Goal: Book appointment/travel/reservation

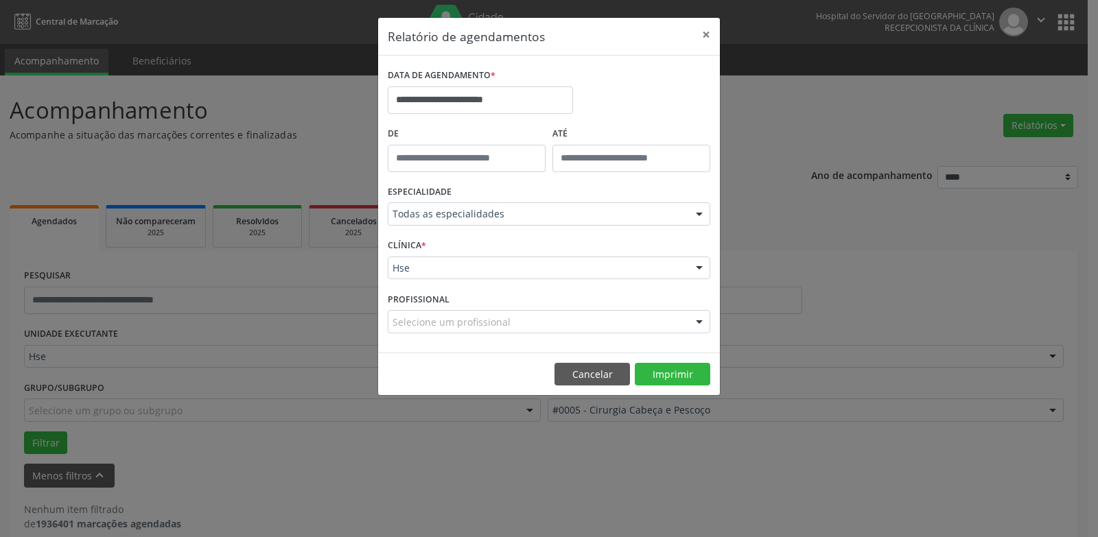
click at [627, 317] on div "Selecione um profissional" at bounding box center [549, 321] width 323 height 23
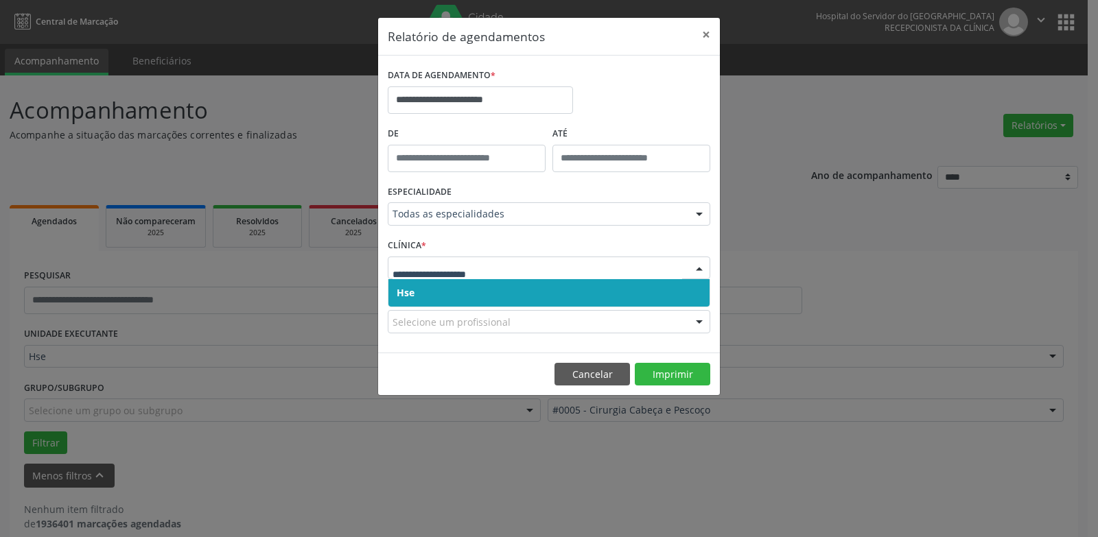
click at [569, 262] on div at bounding box center [549, 268] width 323 height 23
click at [569, 264] on input "text" at bounding box center [538, 274] width 290 height 27
drag, startPoint x: 563, startPoint y: 290, endPoint x: 559, endPoint y: 282, distance: 8.9
click at [562, 290] on span "Hse" at bounding box center [548, 292] width 321 height 27
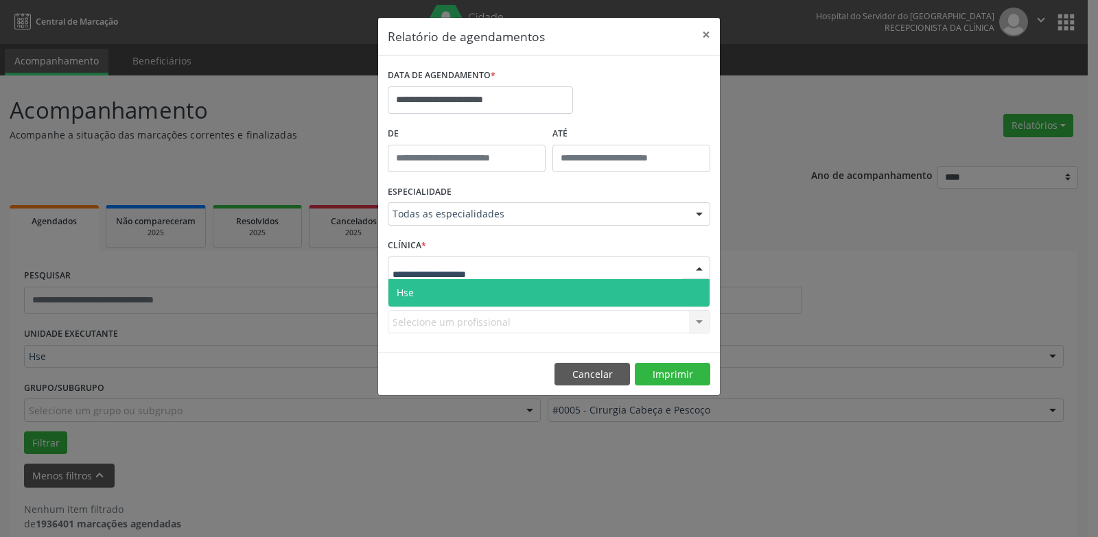
drag, startPoint x: 555, startPoint y: 272, endPoint x: 555, endPoint y: 287, distance: 14.4
click at [555, 277] on div at bounding box center [549, 268] width 323 height 23
click at [555, 290] on span "Hse" at bounding box center [548, 292] width 321 height 27
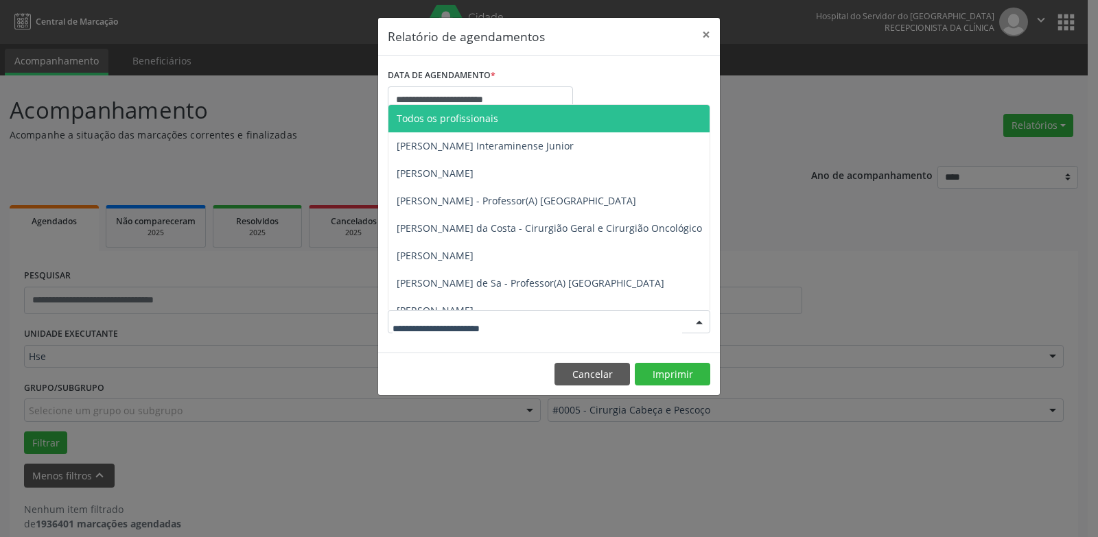
click at [565, 326] on div at bounding box center [549, 321] width 323 height 23
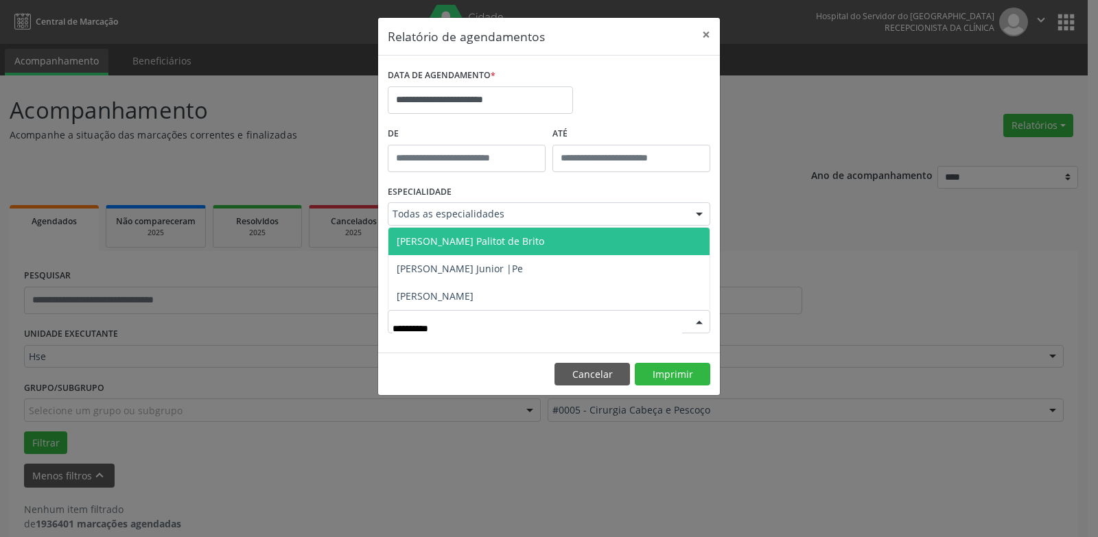
type input "**********"
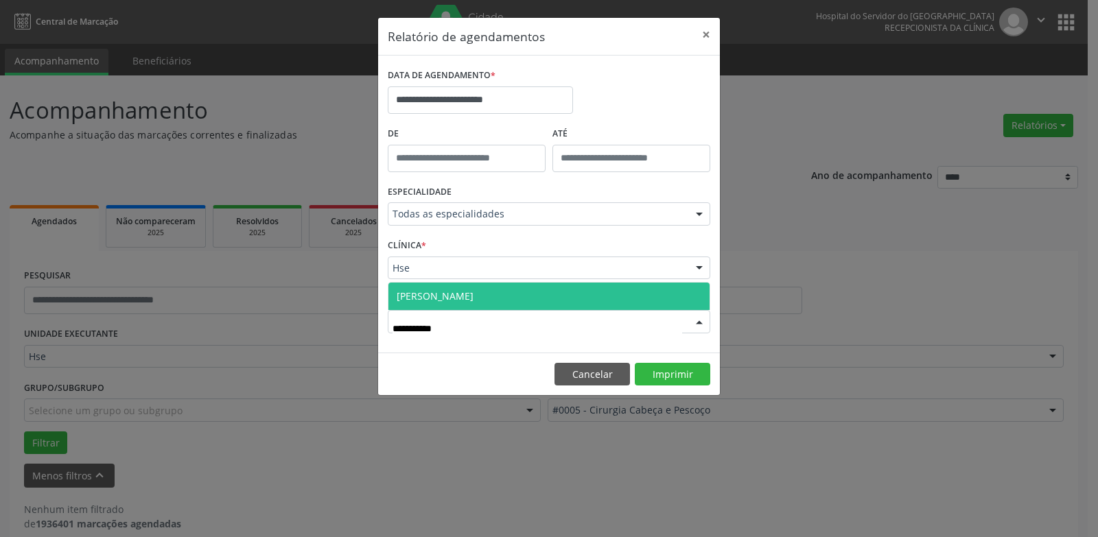
click at [563, 294] on span "[PERSON_NAME]" at bounding box center [548, 296] width 321 height 27
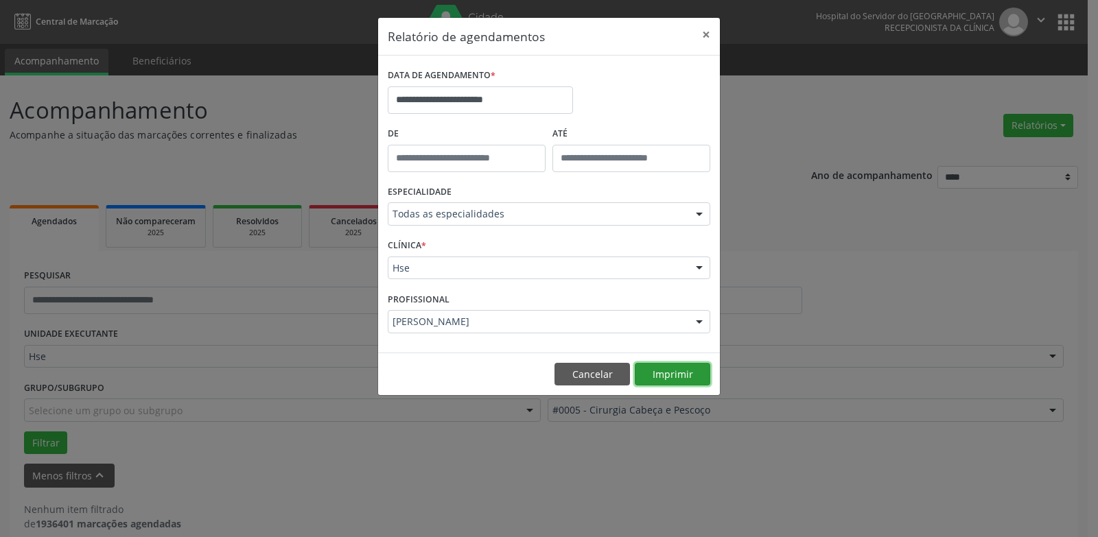
click at [671, 369] on button "Imprimir" at bounding box center [672, 374] width 75 height 23
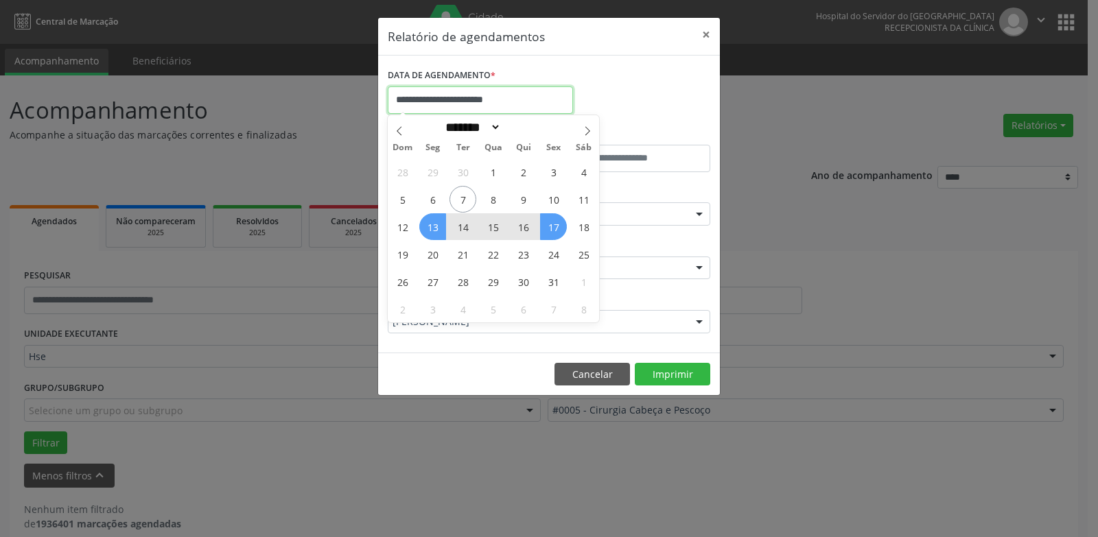
click at [480, 95] on input "**********" at bounding box center [480, 99] width 185 height 27
click at [557, 203] on span "10" at bounding box center [553, 199] width 27 height 27
type input "**********"
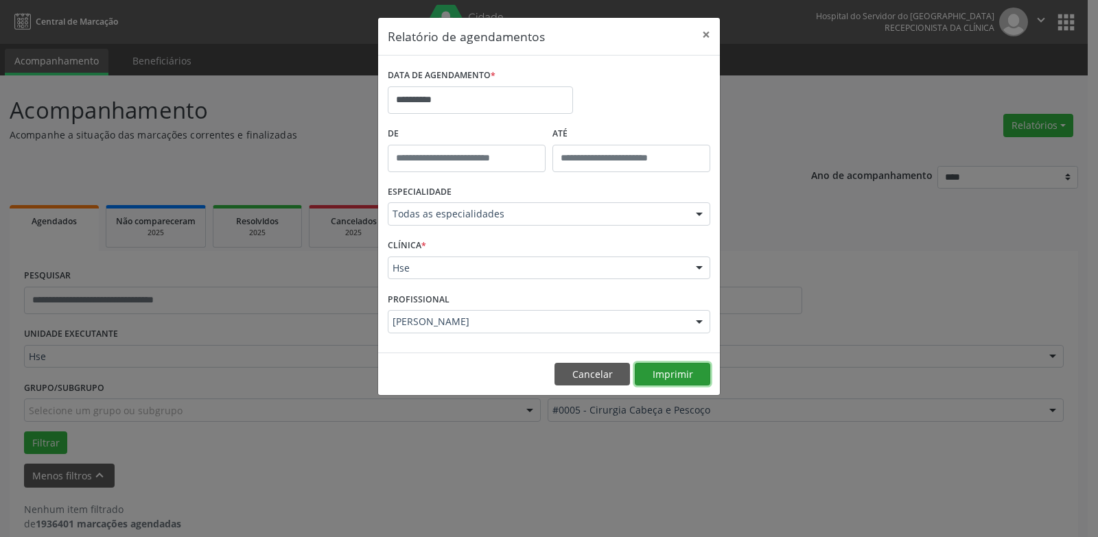
click at [649, 372] on button "Imprimir" at bounding box center [672, 374] width 75 height 23
